Goal: Task Accomplishment & Management: Complete application form

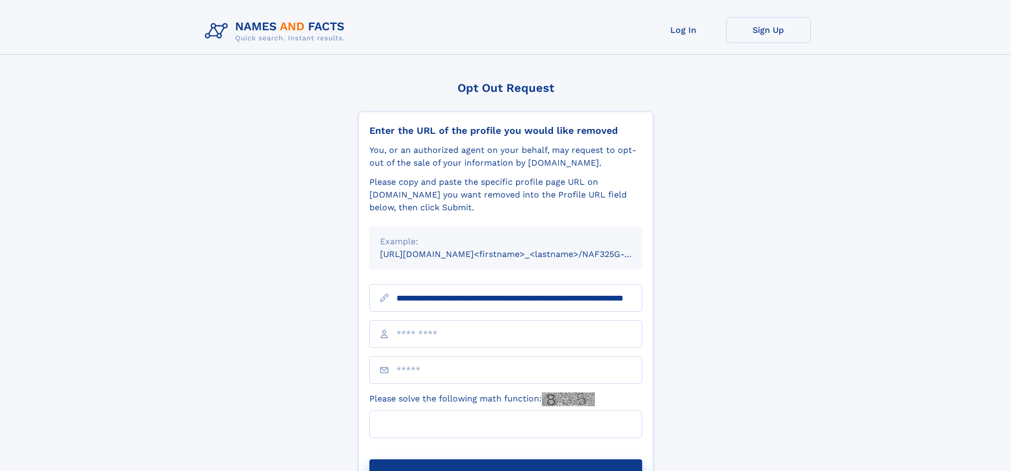
scroll to position [0, 94]
type input "**********"
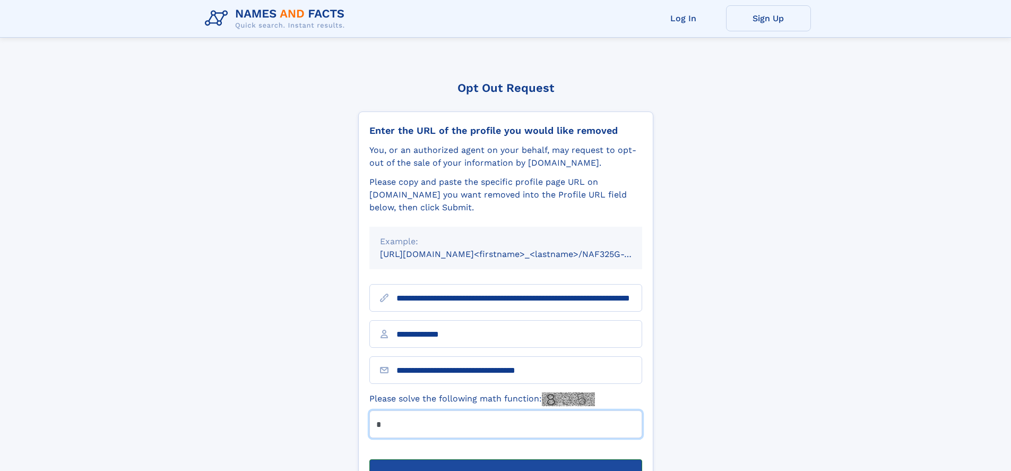
type input "*"
click at [505, 459] on button "Submit Opt Out Request" at bounding box center [505, 476] width 273 height 34
